Goal: Check status: Check status

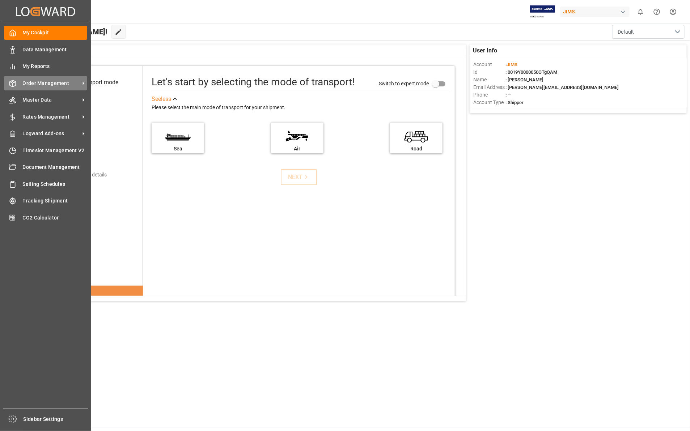
click at [46, 84] on span "Order Management" at bounding box center [51, 84] width 57 height 8
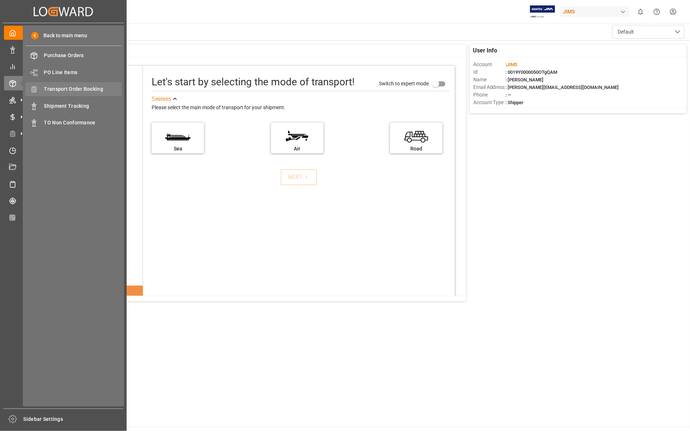
click at [70, 90] on span "Transport Order Booking" at bounding box center [83, 89] width 78 height 8
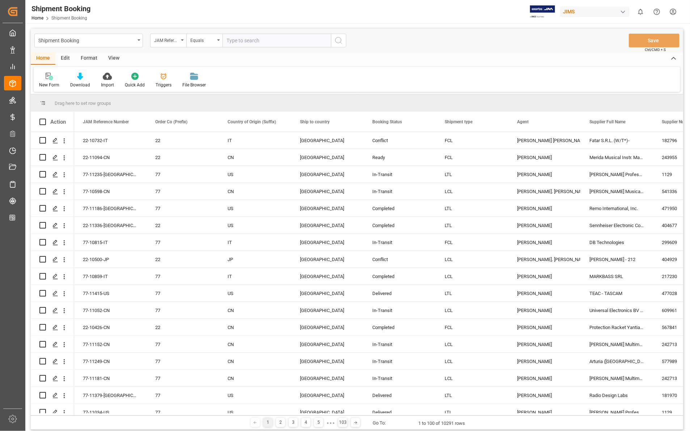
type input "22-11075-CN"
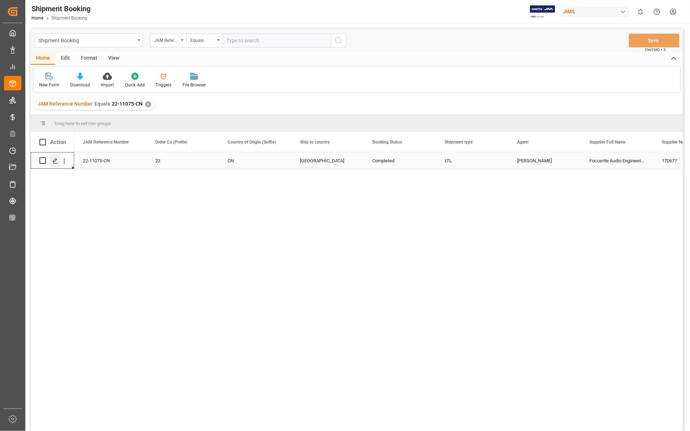
click at [55, 158] on icon "Press SPACE to select this row." at bounding box center [55, 161] width 6 height 6
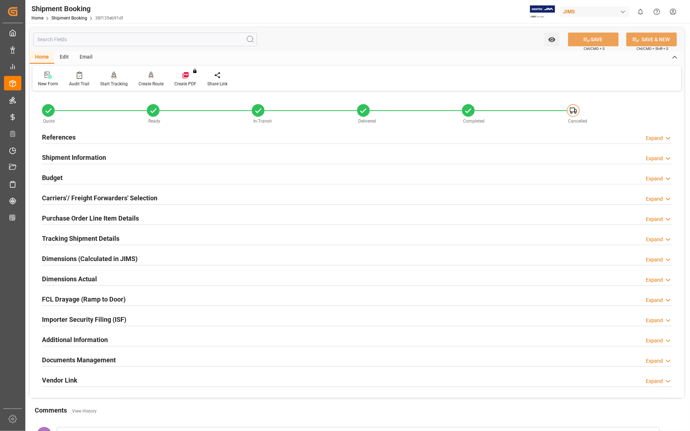
click at [668, 360] on icon at bounding box center [668, 361] width 7 height 8
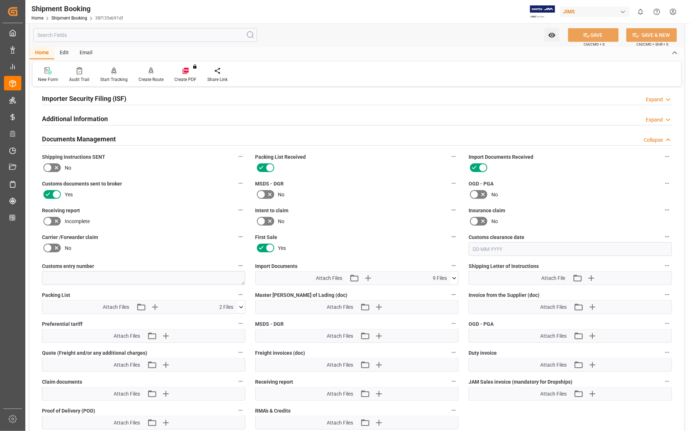
scroll to position [226, 0]
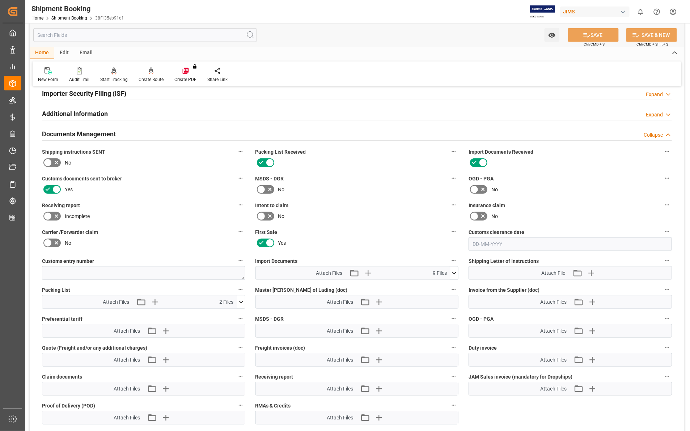
click at [454, 272] on icon at bounding box center [454, 274] width 8 height 8
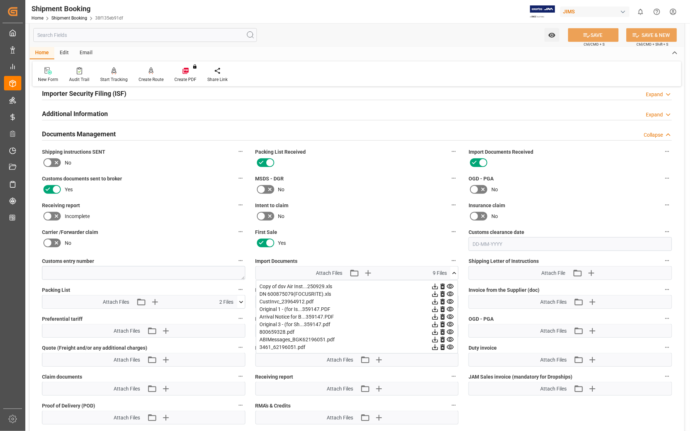
click at [240, 301] on icon at bounding box center [241, 302] width 8 height 8
